Goal: Information Seeking & Learning: Learn about a topic

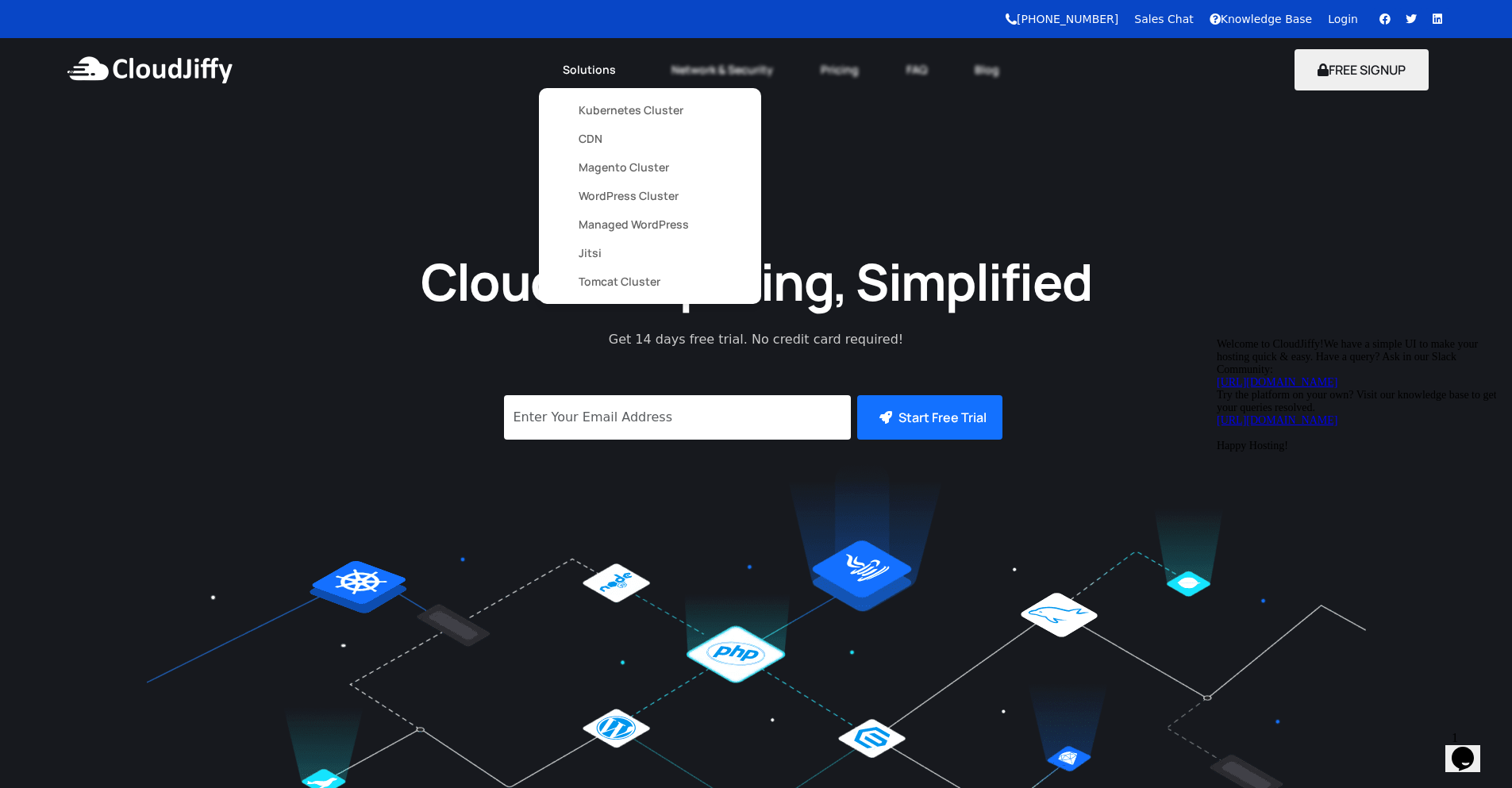
click at [587, 81] on link "Solutions" at bounding box center [593, 69] width 109 height 35
click at [600, 116] on link "Kubernetes Cluster" at bounding box center [649, 111] width 143 height 29
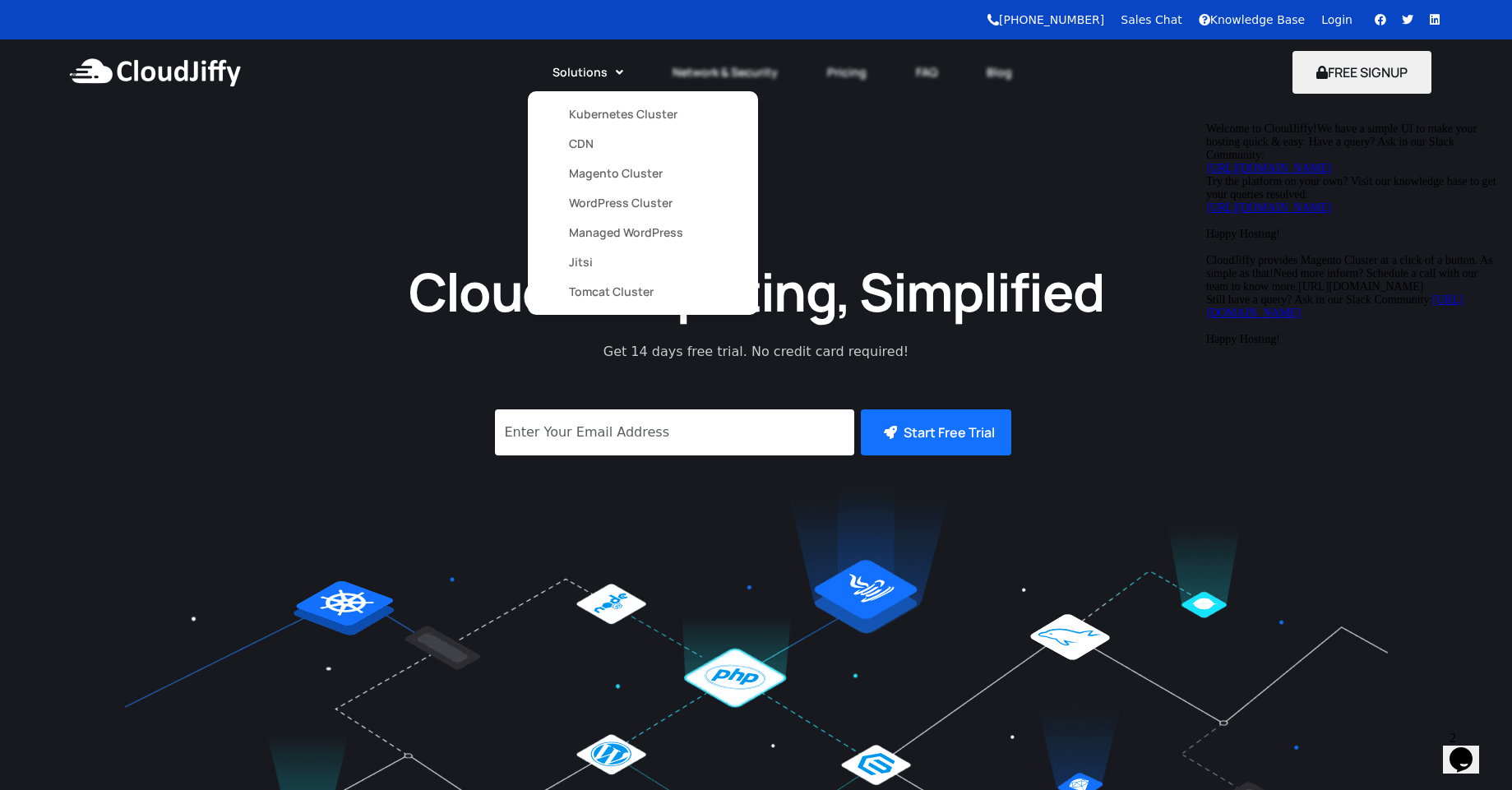
click at [602, 180] on link "Magento Cluster" at bounding box center [642, 173] width 148 height 30
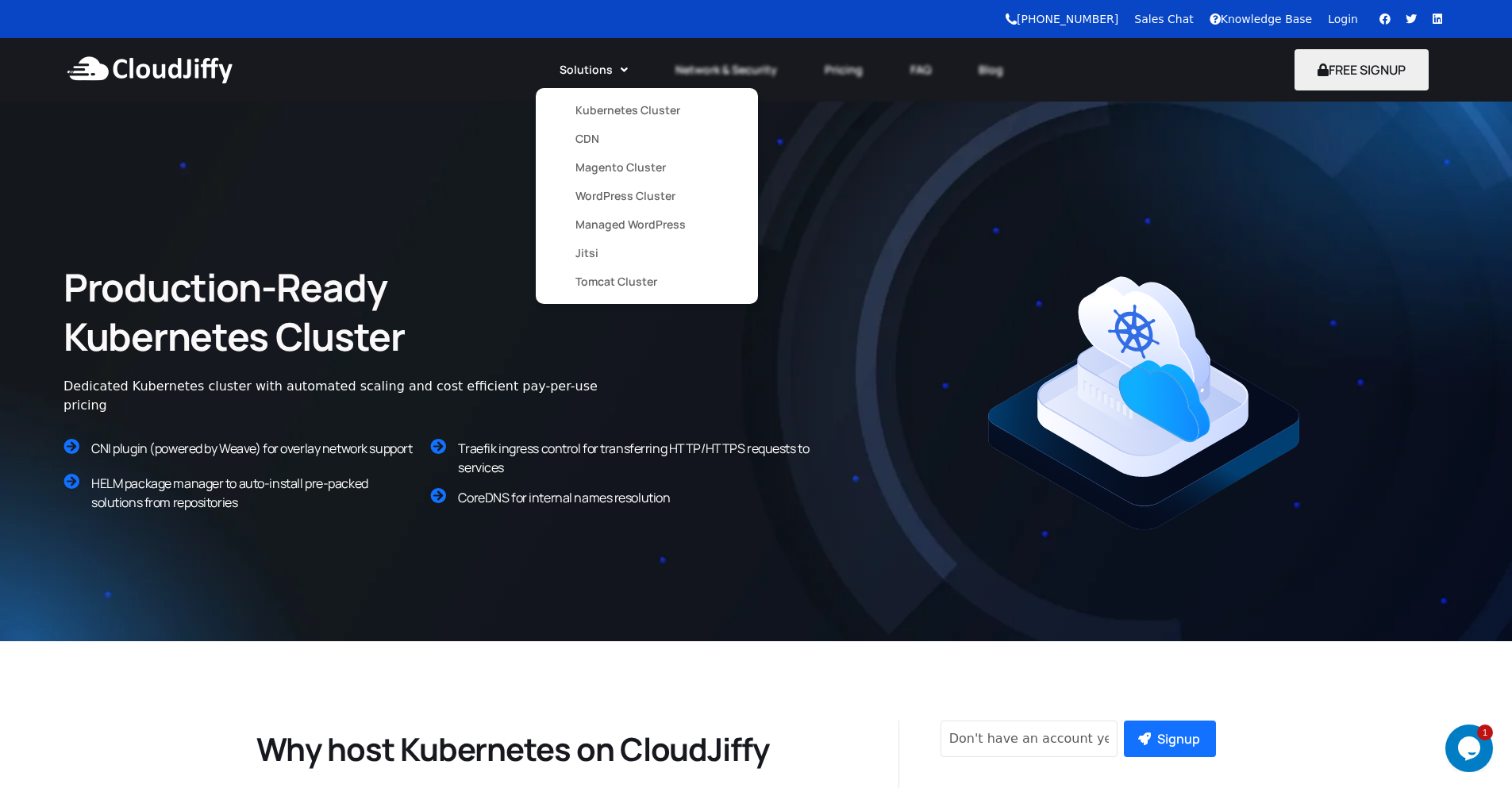
click at [584, 170] on link "Magento Cluster" at bounding box center [646, 167] width 143 height 29
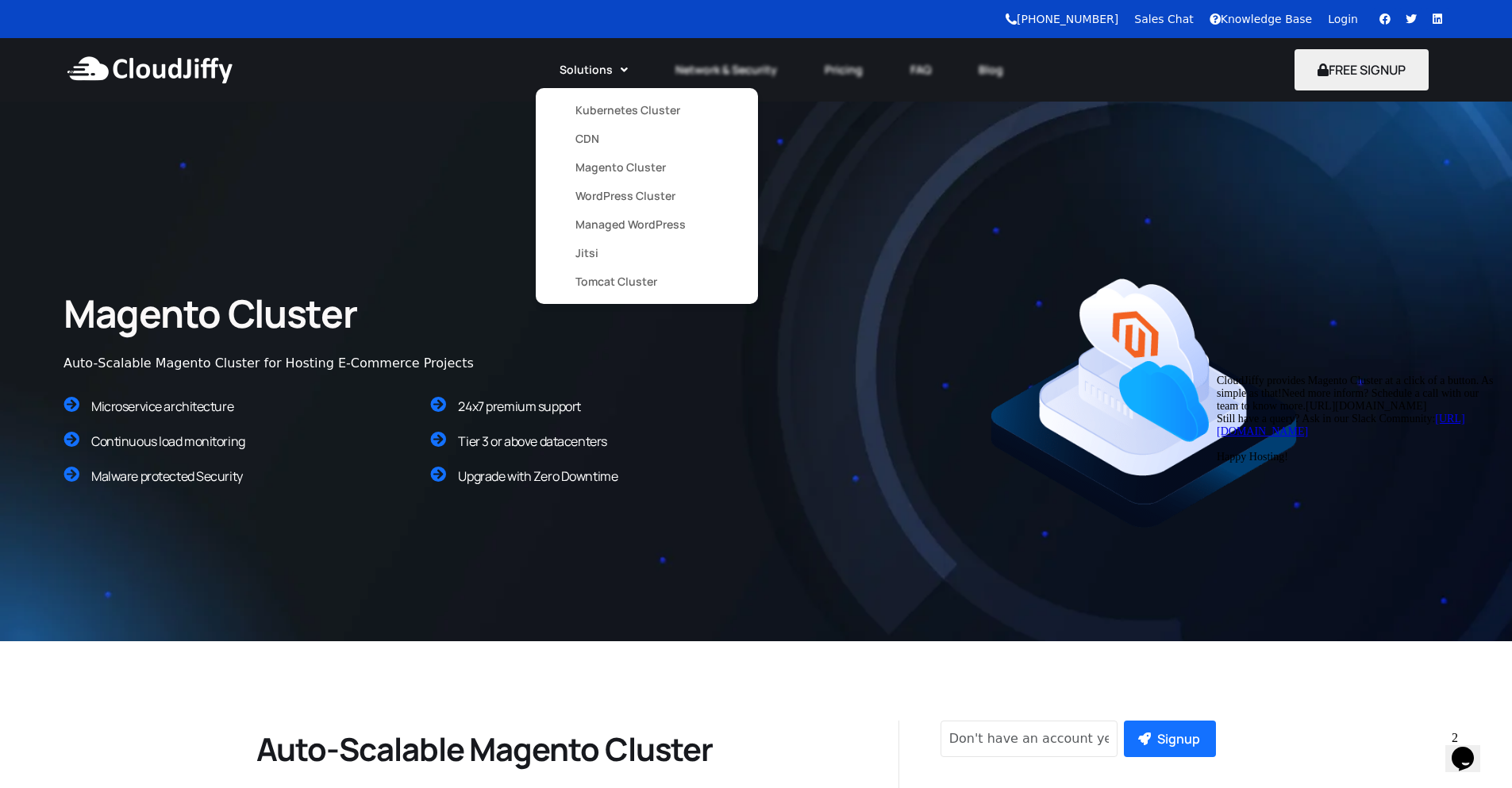
click at [600, 227] on link "Managed WordPress" at bounding box center [646, 225] width 143 height 29
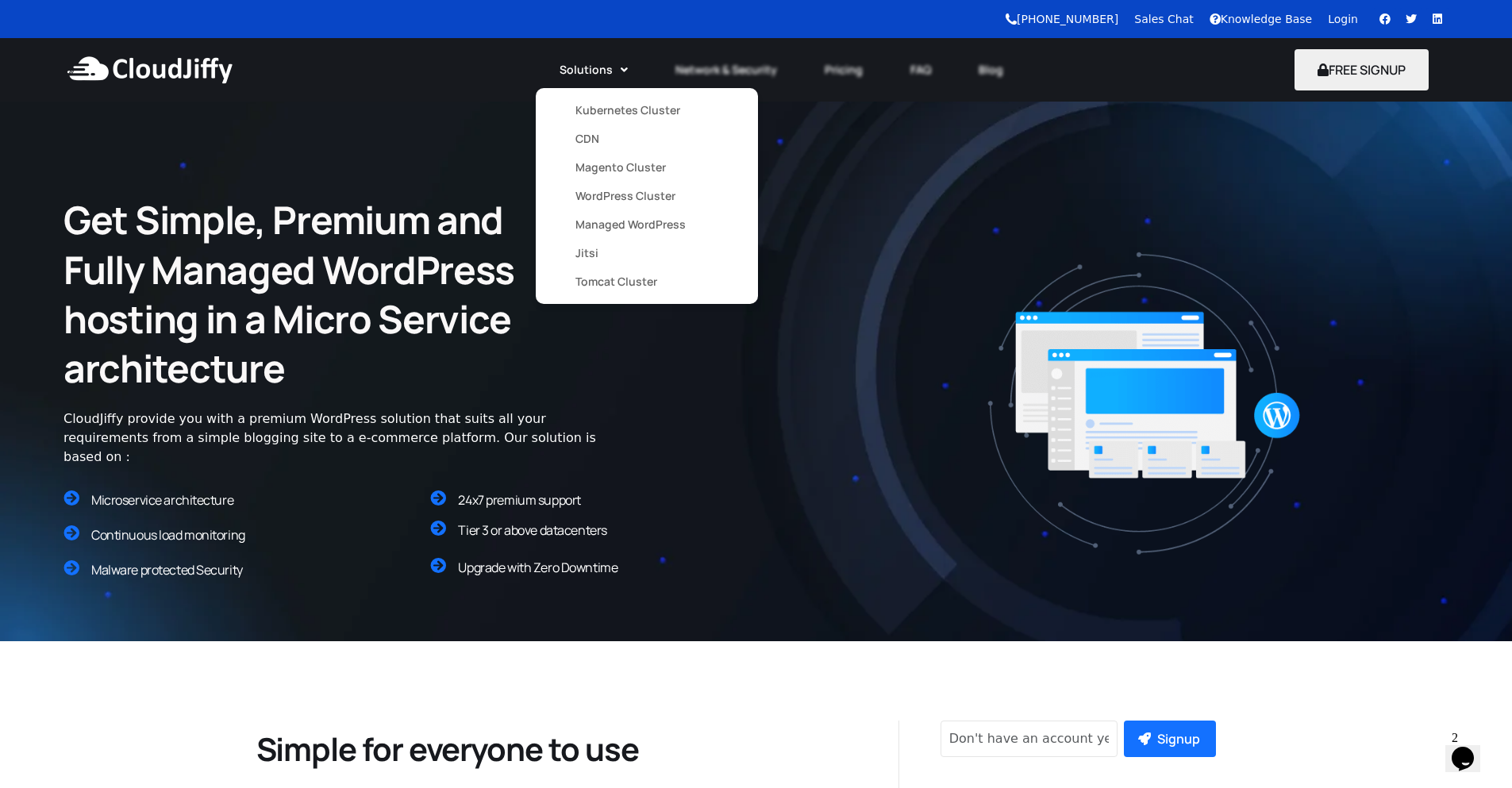
click at [596, 111] on link "Kubernetes Cluster" at bounding box center [646, 111] width 143 height 29
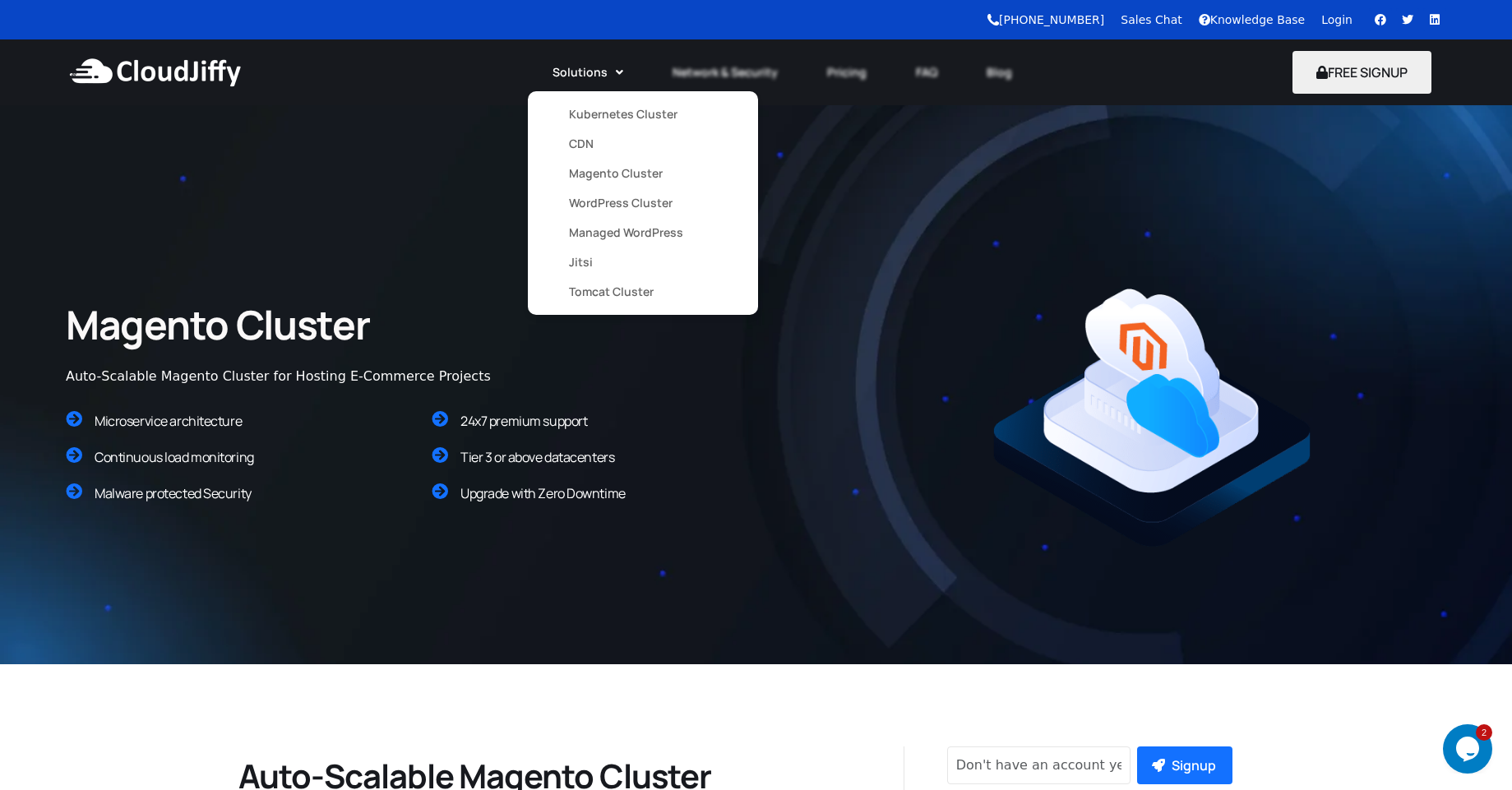
click at [622, 79] on link "Solutions" at bounding box center [587, 72] width 120 height 36
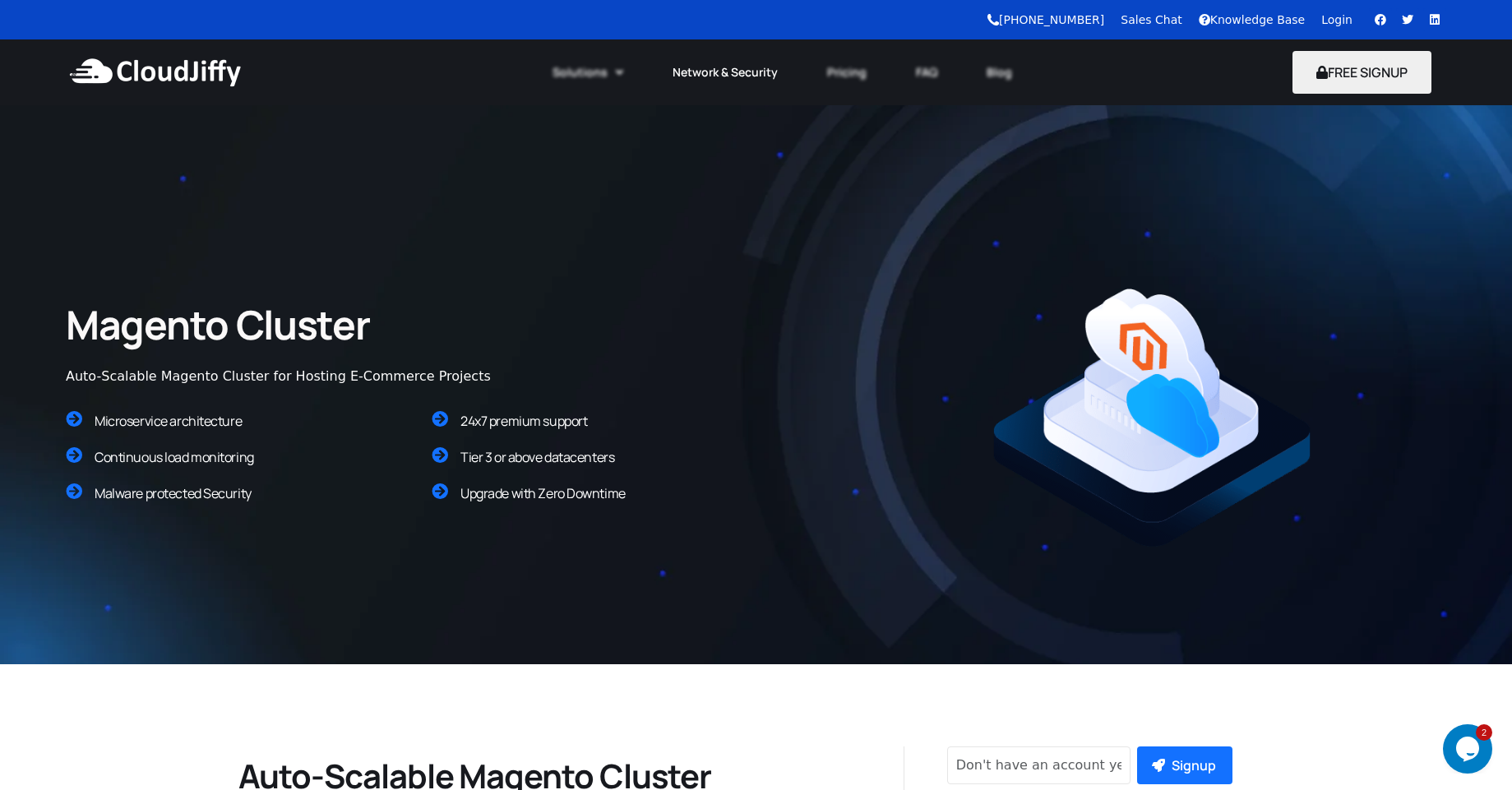
click at [762, 79] on link "Network & Security" at bounding box center [724, 72] width 154 height 36
